Goal: Information Seeking & Learning: Learn about a topic

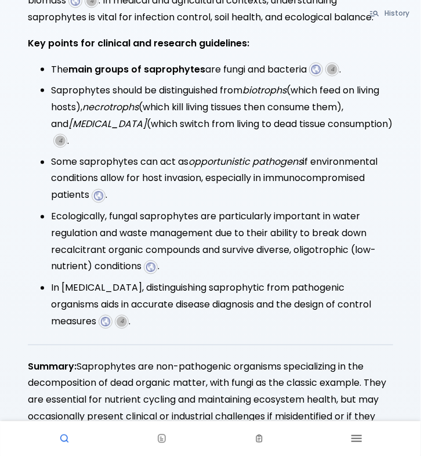
scroll to position [385, 0]
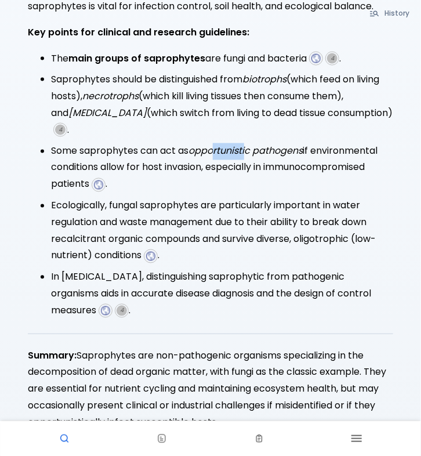
drag, startPoint x: 223, startPoint y: 140, endPoint x: 256, endPoint y: 138, distance: 32.6
click at [253, 144] on em "opportunistic pathogens" at bounding box center [246, 150] width 114 height 13
drag, startPoint x: 256, startPoint y: 138, endPoint x: 270, endPoint y: 136, distance: 14.1
click at [270, 144] on em "opportunistic pathogens" at bounding box center [246, 150] width 114 height 13
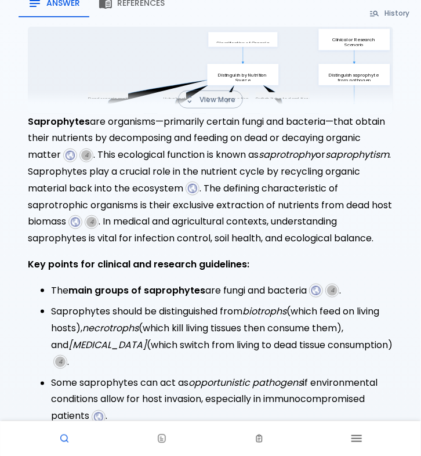
scroll to position [0, 0]
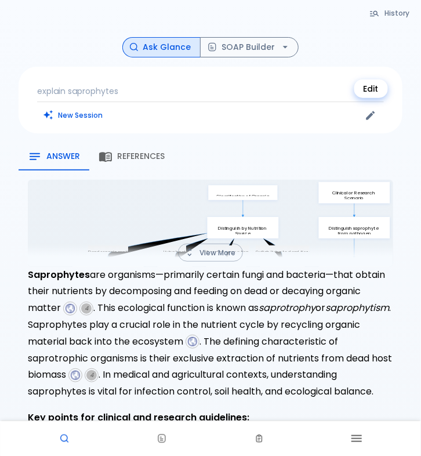
click at [372, 117] on icon "Edit" at bounding box center [371, 116] width 12 height 12
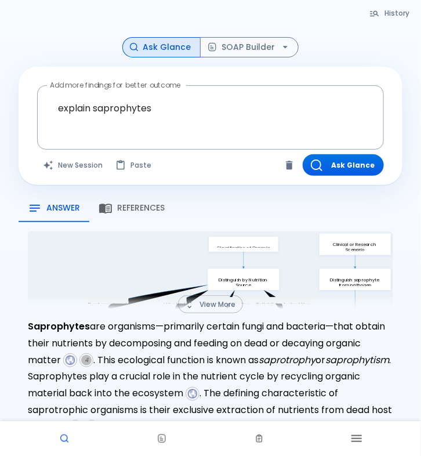
click at [288, 191] on div "History Ask Glance SOAP Builder Add more findings for better outcome explain sa…" at bounding box center [211, 462] width 412 height 850
click at [283, 197] on div "Answer References" at bounding box center [211, 208] width 384 height 28
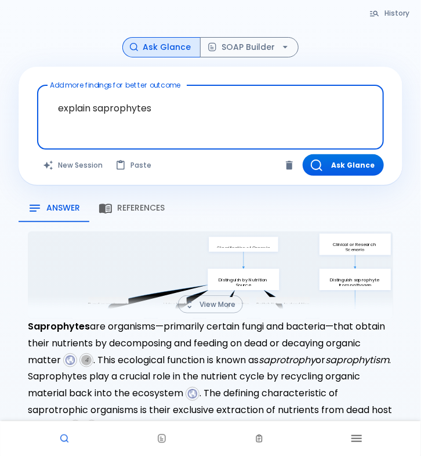
drag, startPoint x: 215, startPoint y: 117, endPoint x: -69, endPoint y: 83, distance: 285.7
click at [0, 83] on html "↧ pull to refresh ↧ Clinical Tools Ask Glance SOAP Builder Patient Engagement N…" at bounding box center [210, 455] width 421 height 910
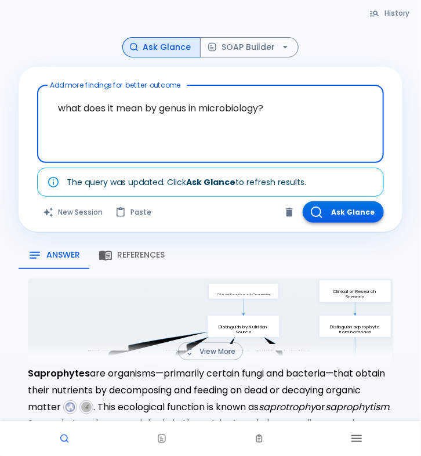
type textarea "what does it mean by genus in microbiology?"
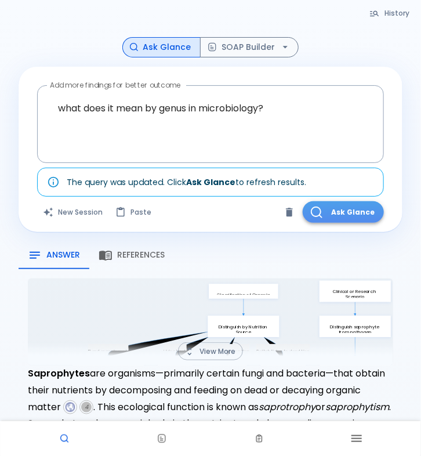
click at [367, 215] on button "Ask Glance" at bounding box center [343, 211] width 81 height 21
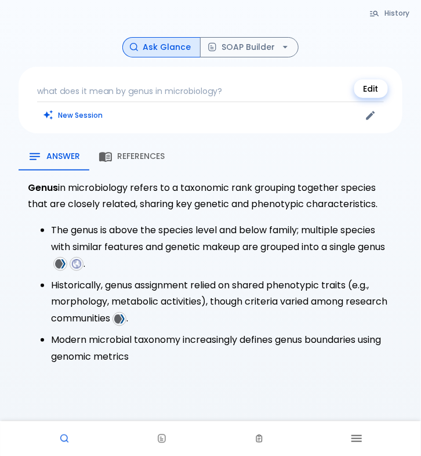
click at [367, 118] on icon "Edit" at bounding box center [371, 115] width 9 height 9
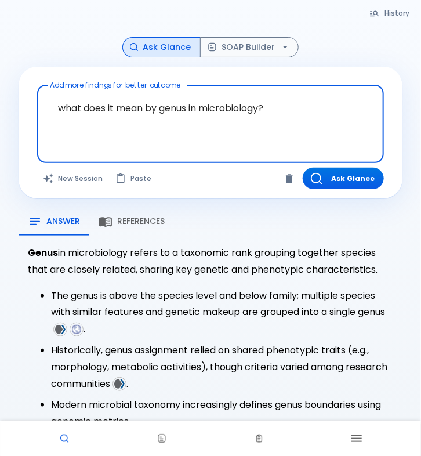
click at [283, 106] on textarea "what does it mean by genus in microbiology?" at bounding box center [210, 115] width 331 height 50
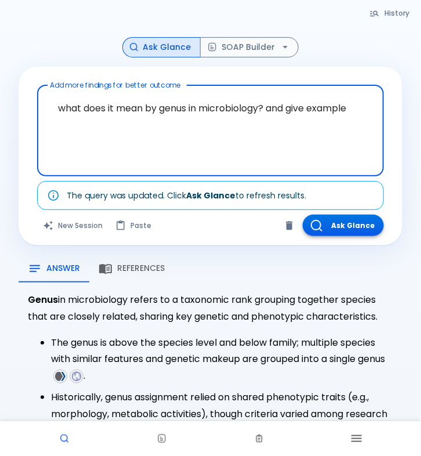
type textarea "what does it mean by genus in microbiology? and give example"
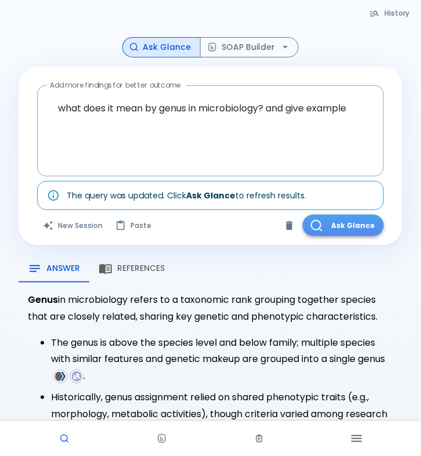
click at [328, 227] on button "Ask Glance" at bounding box center [343, 225] width 81 height 21
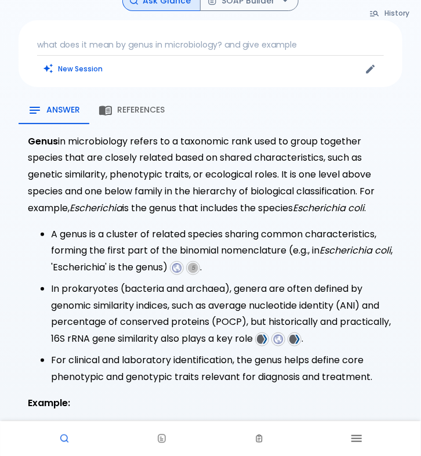
scroll to position [47, 0]
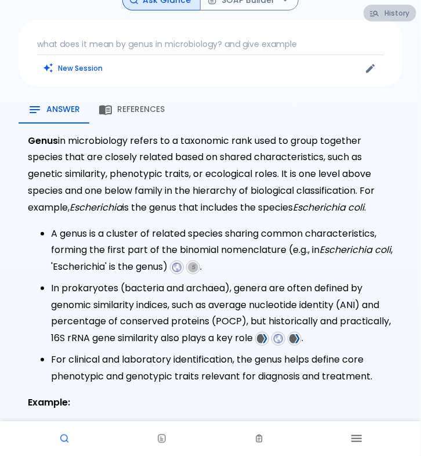
click at [397, 11] on button "History" at bounding box center [390, 13] width 53 height 17
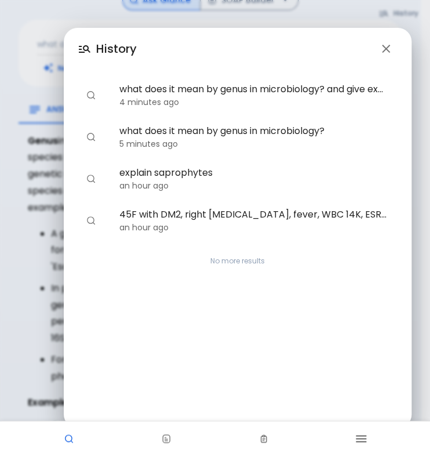
click at [383, 41] on button "button" at bounding box center [386, 48] width 23 height 23
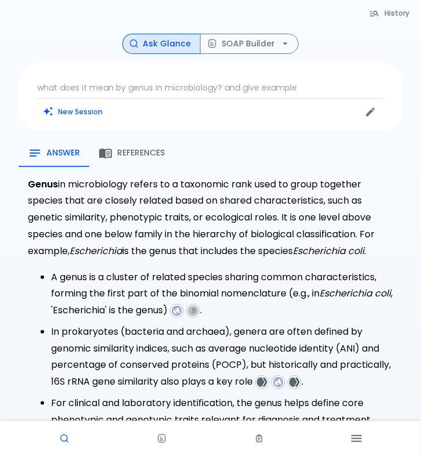
scroll to position [0, 0]
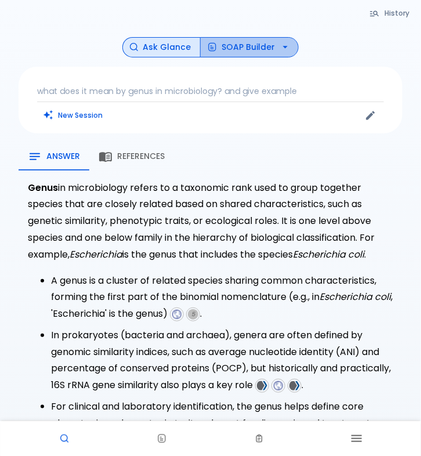
click at [270, 45] on button "SOAP Builder" at bounding box center [249, 47] width 99 height 20
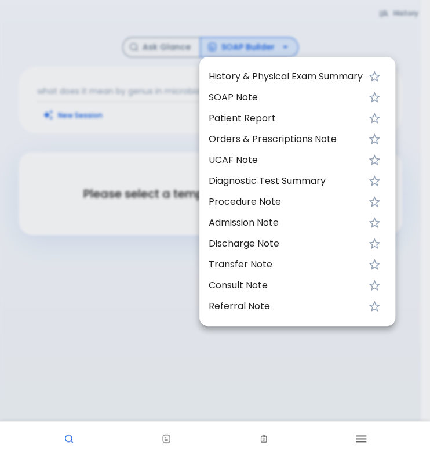
click at [366, 50] on div at bounding box center [215, 228] width 430 height 456
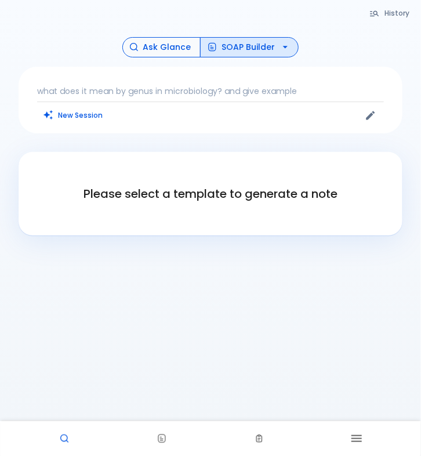
click at [183, 47] on button "Ask Glance" at bounding box center [161, 47] width 78 height 20
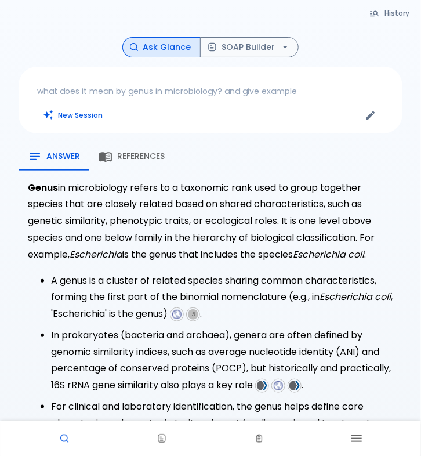
click at [226, 91] on p "what does it mean by genus in microbiology? and give example" at bounding box center [210, 91] width 347 height 12
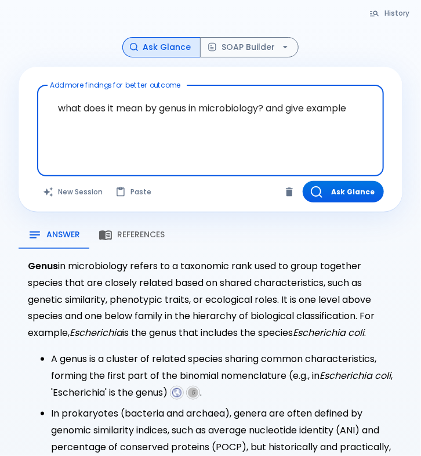
drag, startPoint x: 361, startPoint y: 108, endPoint x: 35, endPoint y: 95, distance: 326.3
click at [35, 95] on div "Add more findings for better outcome what does it mean by genus in microbiology…" at bounding box center [211, 140] width 384 height 146
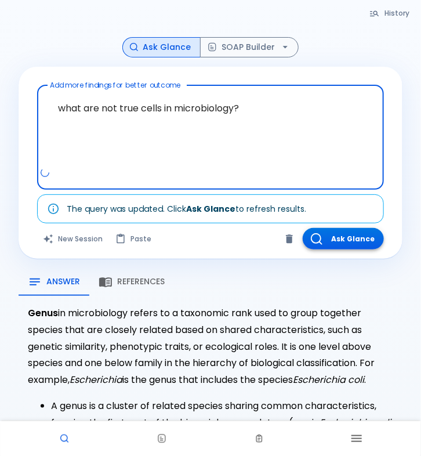
type textarea "what are not true cells in microbiology?"
click at [379, 242] on button "Ask Glance" at bounding box center [343, 238] width 81 height 21
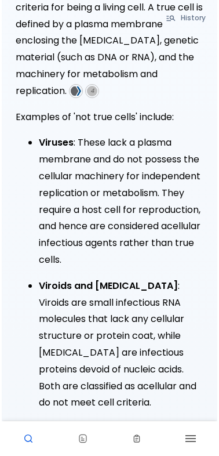
scroll to position [287, 0]
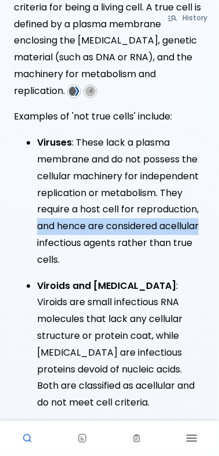
drag, startPoint x: 218, startPoint y: 201, endPoint x: 219, endPoint y: 210, distance: 9.4
click at [219, 210] on div "History Ask Glance SOAP Builder what are not true cells in microbiology? New Se…" at bounding box center [109, 358] width 219 height 1290
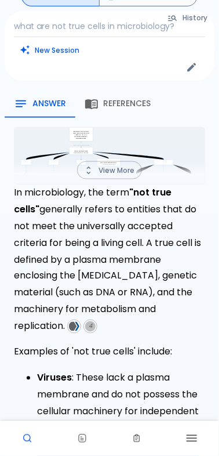
scroll to position [48, 0]
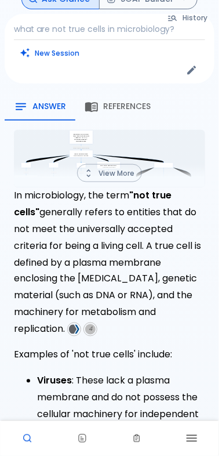
click at [116, 32] on p "what are not true cells in microbiology?" at bounding box center [109, 29] width 191 height 12
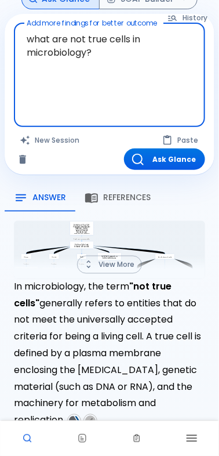
drag, startPoint x: 118, startPoint y: 55, endPoint x: 10, endPoint y: 24, distance: 111.5
click at [10, 24] on div "Add more findings for better outcome what are not true cells in microbiology? x…" at bounding box center [110, 94] width 210 height 161
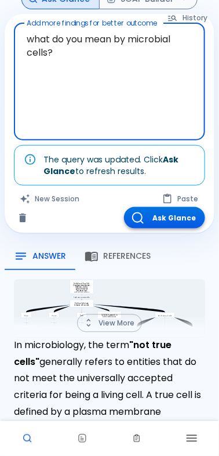
type textarea "what do you mean by microbial cells?"
click at [184, 220] on button "Ask Glance" at bounding box center [164, 217] width 81 height 21
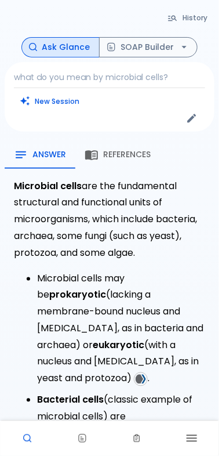
click at [105, 75] on p "what do you mean by microbial cells?" at bounding box center [109, 77] width 191 height 12
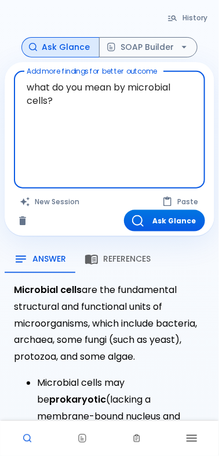
drag, startPoint x: 92, startPoint y: 100, endPoint x: 1, endPoint y: 76, distance: 94.8
click at [6, 76] on div "Add more findings for better outcome what do you mean by microbial cells? x Add…" at bounding box center [110, 149] width 210 height 175
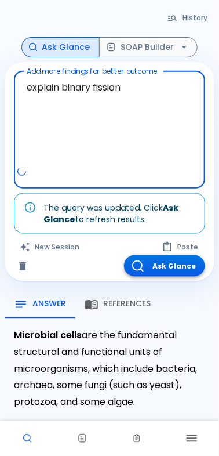
type textarea "explain binary fission"
click at [169, 270] on button "Ask Glance" at bounding box center [164, 265] width 81 height 21
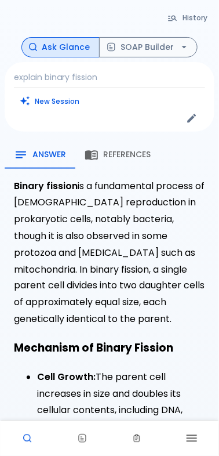
drag, startPoint x: 218, startPoint y: 187, endPoint x: 219, endPoint y: 199, distance: 12.2
click at [219, 200] on div "History Ask Glance SOAP Builder explain binary fission New Session Answer Refer…" at bounding box center [109, 453] width 219 height 906
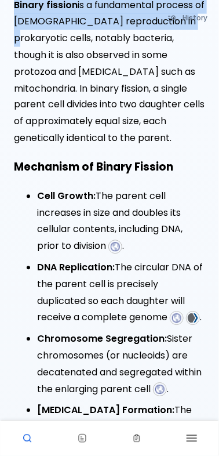
scroll to position [131, 0]
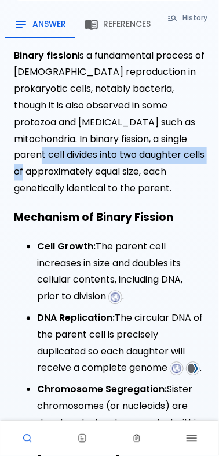
drag, startPoint x: 218, startPoint y: 139, endPoint x: 219, endPoint y: 152, distance: 12.8
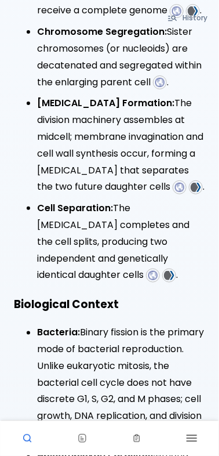
scroll to position [555, 0]
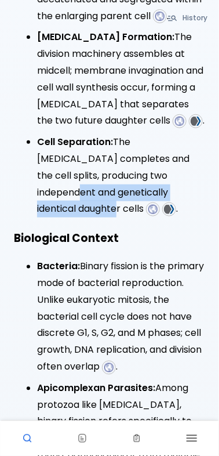
drag, startPoint x: 219, startPoint y: 173, endPoint x: 215, endPoint y: 192, distance: 19.6
click at [215, 191] on div "History Ask Glance SOAP Builder explain binary fission New Session Answer Refer…" at bounding box center [109, 261] width 219 height 1633
drag, startPoint x: 215, startPoint y: 192, endPoint x: 209, endPoint y: 200, distance: 9.2
click at [197, 198] on li "Cell Separation: The [MEDICAL_DATA] completes and the cell splits, producing tw…" at bounding box center [121, 176] width 168 height 84
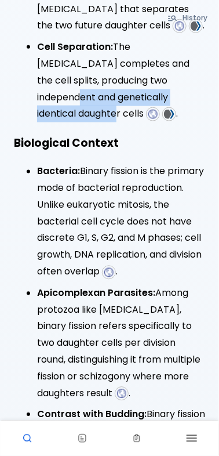
scroll to position [661, 0]
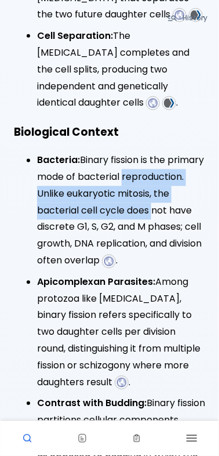
drag, startPoint x: 219, startPoint y: 206, endPoint x: 231, endPoint y: 166, distance: 41.3
click at [219, 166] on html "↧ pull to refresh ↧ Clinical Tools Ask Glance SOAP Builder Patient Engagement N…" at bounding box center [109, 155] width 219 height 1633
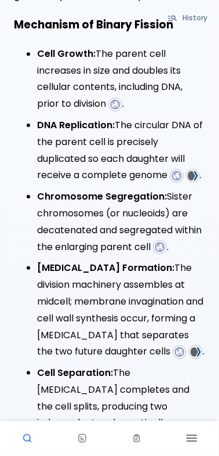
scroll to position [405, 0]
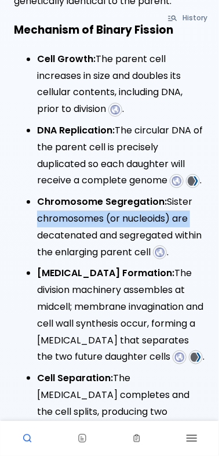
drag, startPoint x: 220, startPoint y: 207, endPoint x: 215, endPoint y: 226, distance: 19.8
click at [215, 227] on div "History Ask Glance SOAP Builder explain binary fission New Session Answer Refer…" at bounding box center [109, 455] width 219 height 1720
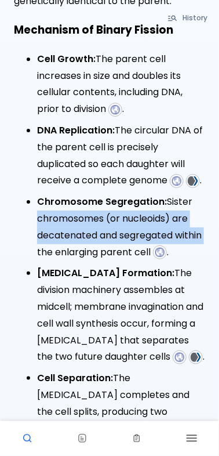
drag, startPoint x: 215, startPoint y: 226, endPoint x: 213, endPoint y: 240, distance: 14.0
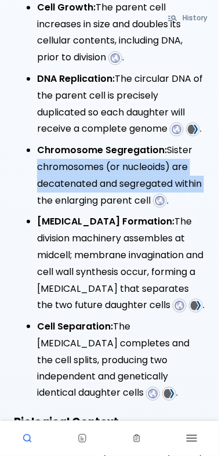
scroll to position [480, 0]
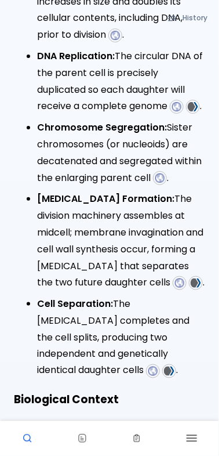
click at [184, 240] on li "[MEDICAL_DATA] Formation: The division machinery assembles at midcell; membrane…" at bounding box center [121, 241] width 168 height 100
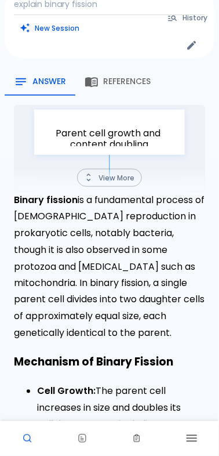
scroll to position [67, 0]
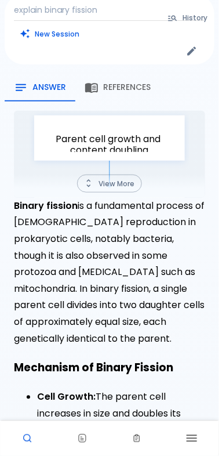
click at [135, 17] on div "explain binary fission New Session" at bounding box center [110, 30] width 210 height 70
click at [151, 10] on p "explain binary fission" at bounding box center [109, 10] width 191 height 12
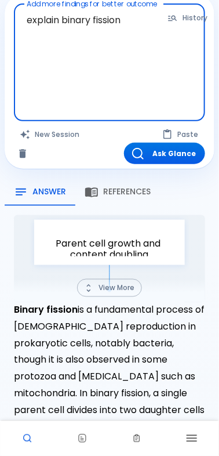
drag, startPoint x: 155, startPoint y: 30, endPoint x: -25, endPoint y: 23, distance: 180.0
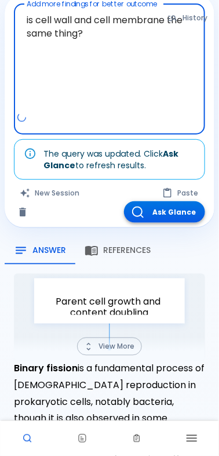
type textarea "is cell wall and cell membrane the same thing?"
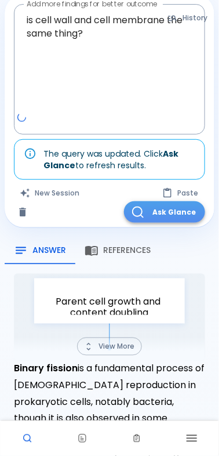
click at [189, 212] on button "Ask Glance" at bounding box center [164, 211] width 81 height 21
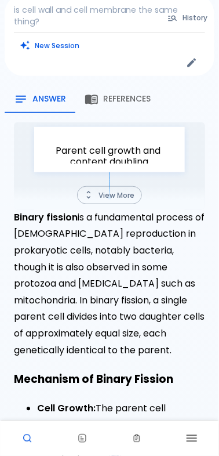
scroll to position [51, 0]
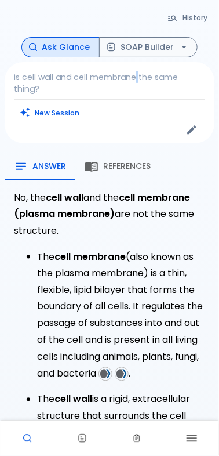
click at [140, 73] on p "is cell wall and cell membrane the same thing?" at bounding box center [109, 82] width 191 height 23
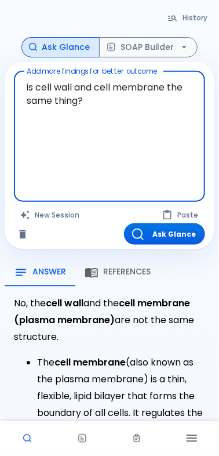
drag, startPoint x: 106, startPoint y: 99, endPoint x: 5, endPoint y: 80, distance: 103.2
click at [10, 81] on div "Add more findings for better outcome is cell wall and cell membrane the same th…" at bounding box center [110, 156] width 210 height 188
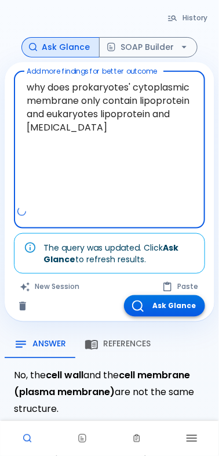
type textarea "why does prokaryotes' cytoplasmic membrane only contain lipoprotein and eukaryo…"
click at [183, 303] on button "Ask Glance" at bounding box center [164, 305] width 81 height 21
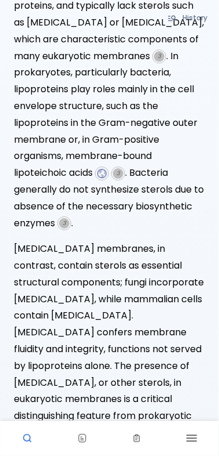
scroll to position [331, 0]
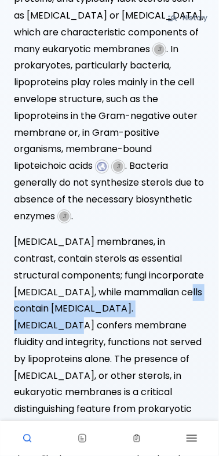
drag, startPoint x: 188, startPoint y: 292, endPoint x: 189, endPoint y: 306, distance: 13.9
click at [189, 306] on p "[MEDICAL_DATA] membranes, in contrast, contain sterols as essential structural …" at bounding box center [109, 359] width 191 height 251
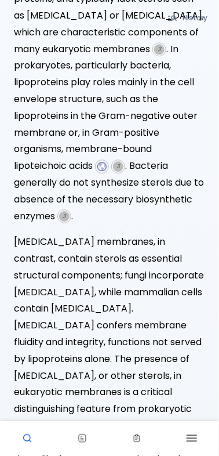
drag, startPoint x: 189, startPoint y: 306, endPoint x: 154, endPoint y: 273, distance: 48.0
click at [140, 270] on p "[MEDICAL_DATA] membranes, in contrast, contain sterols as essential structural …" at bounding box center [109, 359] width 191 height 251
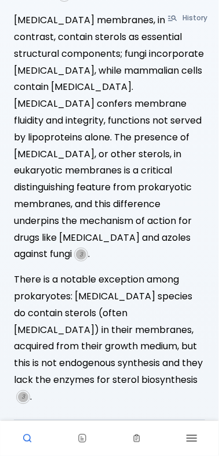
scroll to position [555, 0]
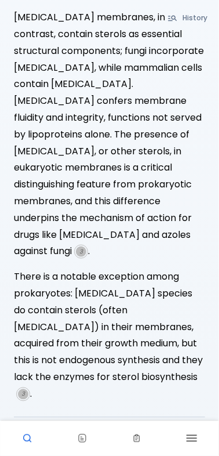
click at [209, 378] on div "N Yes: Exception Start: Cell membrane composition Prokaryotes Eukaryotes Membra…" at bounding box center [110, 90] width 210 height 906
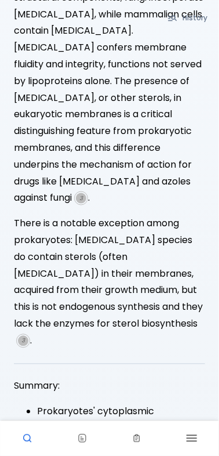
scroll to position [631, 0]
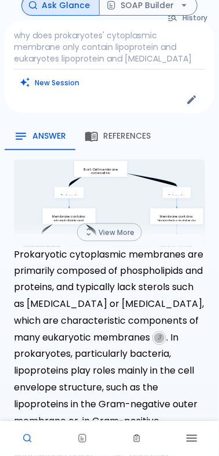
scroll to position [0, 0]
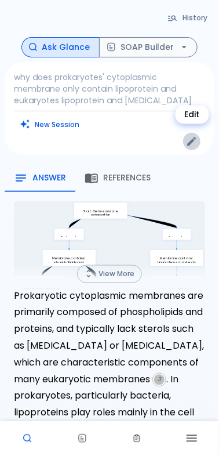
click at [192, 144] on icon "Edit" at bounding box center [192, 142] width 12 height 12
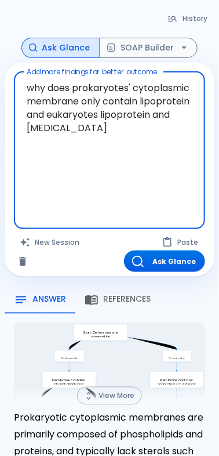
drag, startPoint x: 107, startPoint y: 133, endPoint x: 50, endPoint y: 96, distance: 68.2
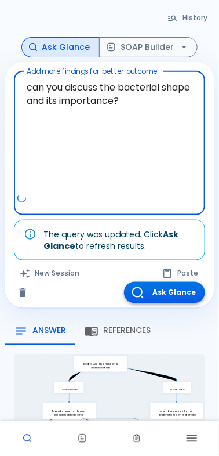
type textarea "can you discuss the bacterial shape and its importance?"
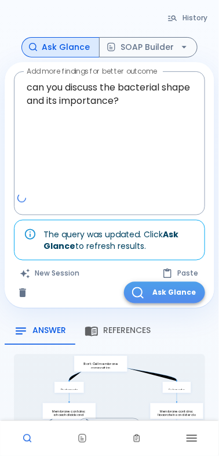
click at [162, 300] on button "Ask Glance" at bounding box center [164, 292] width 81 height 21
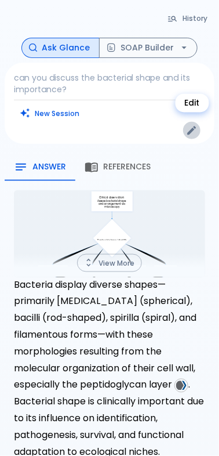
click at [189, 127] on icon "Edit" at bounding box center [192, 131] width 12 height 12
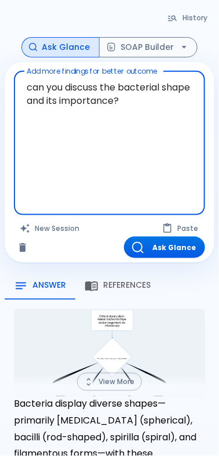
drag, startPoint x: 175, startPoint y: 115, endPoint x: 19, endPoint y: 69, distance: 162.6
click at [21, 71] on div "can you discuss the bacterial shape and its importance? x Add more findings for…" at bounding box center [109, 143] width 191 height 144
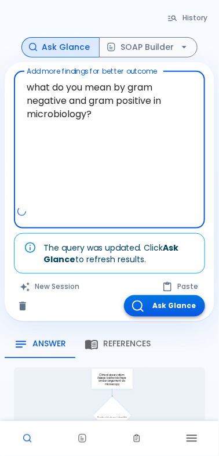
type textarea "what do you mean by gram negative and gram positive in microbiology?"
click at [190, 299] on button "Ask Glance" at bounding box center [164, 305] width 81 height 21
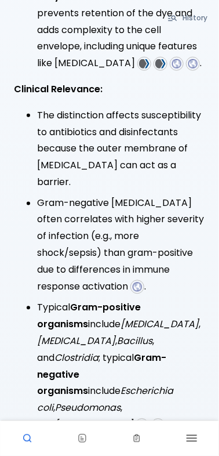
scroll to position [633, 0]
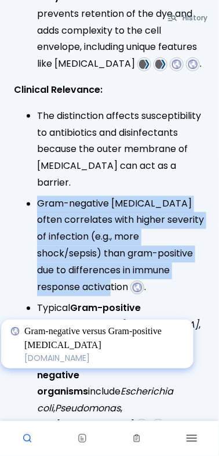
drag, startPoint x: 39, startPoint y: 219, endPoint x: 86, endPoint y: 303, distance: 95.8
click at [86, 296] on li "Gram-negative [MEDICAL_DATA] often correlates with higher severity of infection…" at bounding box center [121, 246] width 168 height 100
copy li "Gram-negative [MEDICAL_DATA] often correlates with higher severity of infection…"
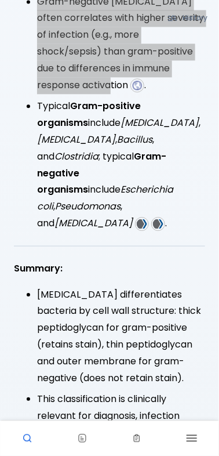
scroll to position [846, 0]
